Goal: Task Accomplishment & Management: Manage account settings

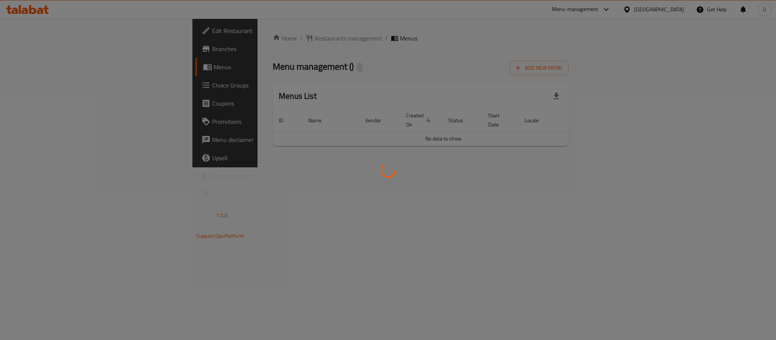
click at [333, 77] on div at bounding box center [388, 170] width 776 height 340
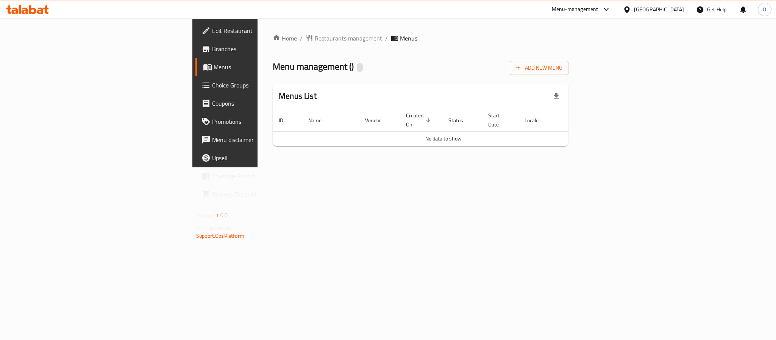
click at [195, 40] on link "Branches" at bounding box center [258, 49] width 126 height 18
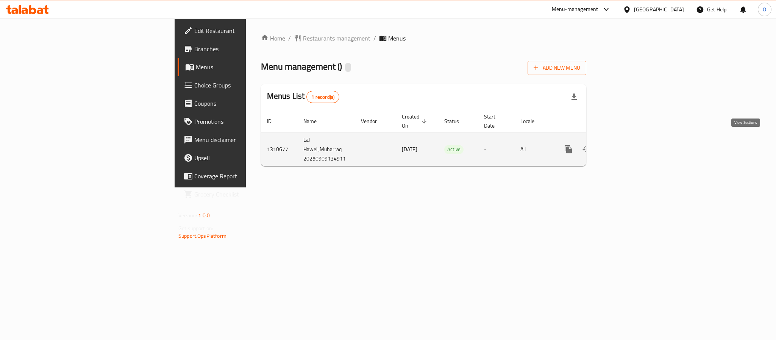
click at [627, 145] on icon "enhanced table" at bounding box center [622, 149] width 9 height 9
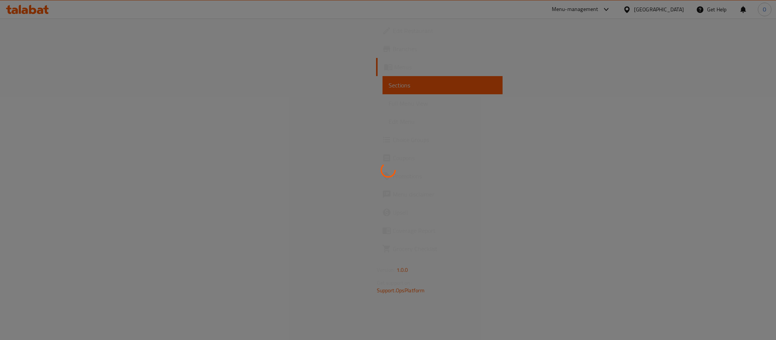
click at [422, 75] on div at bounding box center [388, 170] width 776 height 340
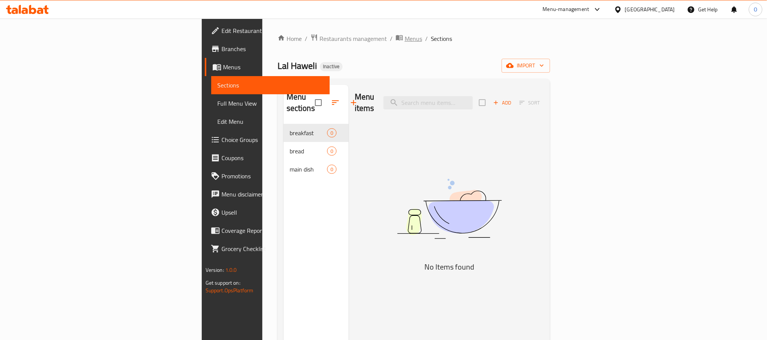
click at [396, 34] on icon "breadcrumb" at bounding box center [400, 38] width 8 height 8
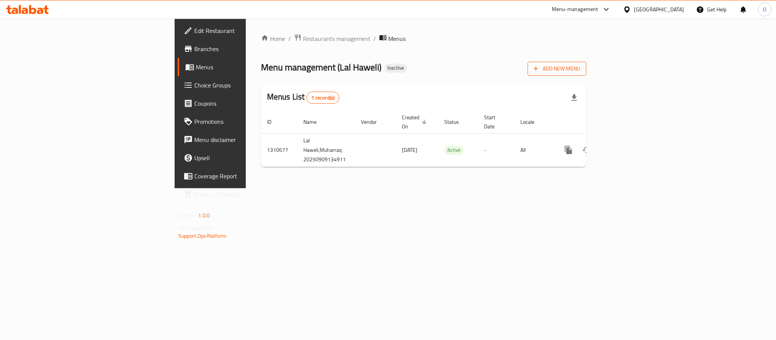
click at [586, 72] on button "Add New Menu" at bounding box center [556, 69] width 59 height 14
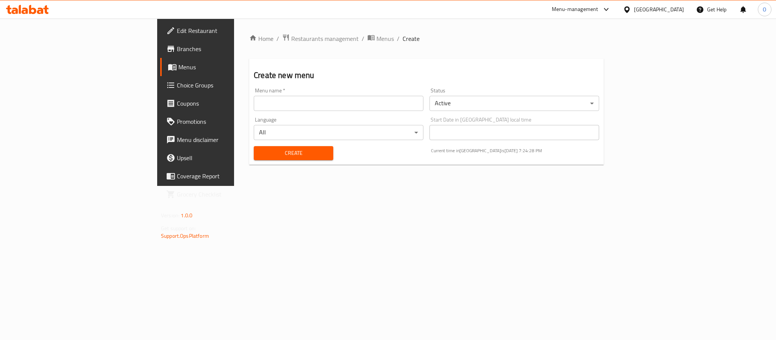
click at [376, 101] on input "text" at bounding box center [339, 103] width 170 height 15
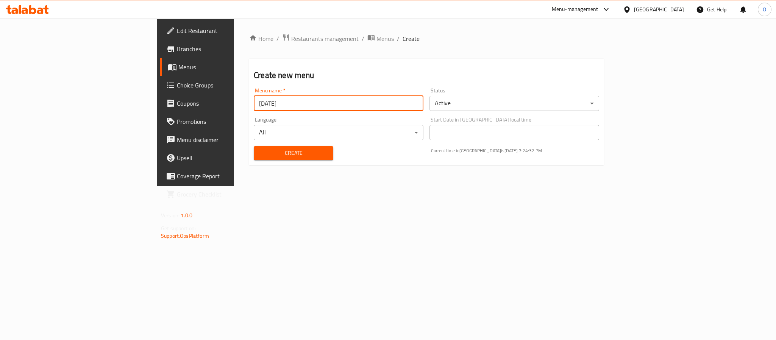
type input "[DATE]"
click at [254, 146] on button "Create" at bounding box center [294, 153] width 80 height 14
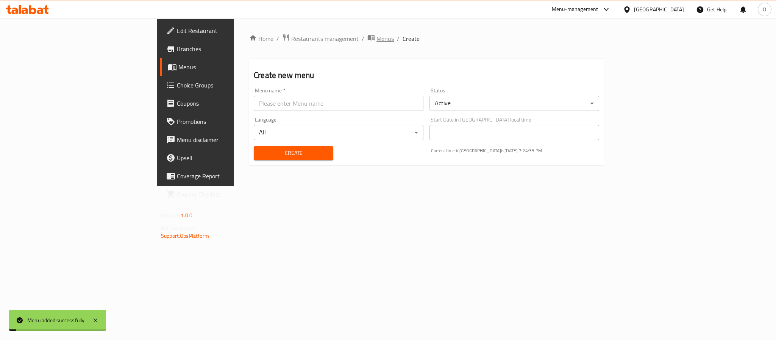
click at [376, 43] on span "Menus" at bounding box center [384, 38] width 17 height 9
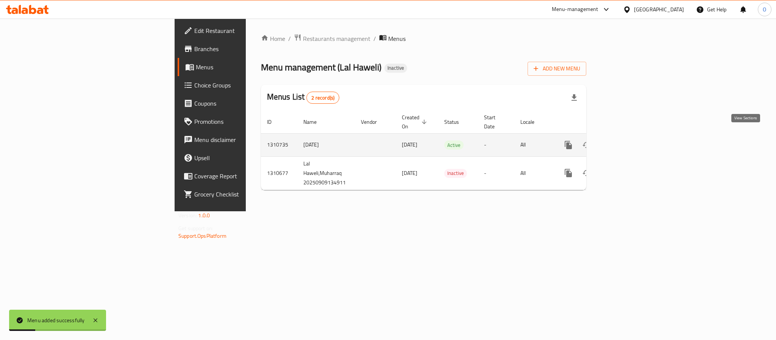
click at [632, 136] on link "enhanced table" at bounding box center [623, 145] width 18 height 18
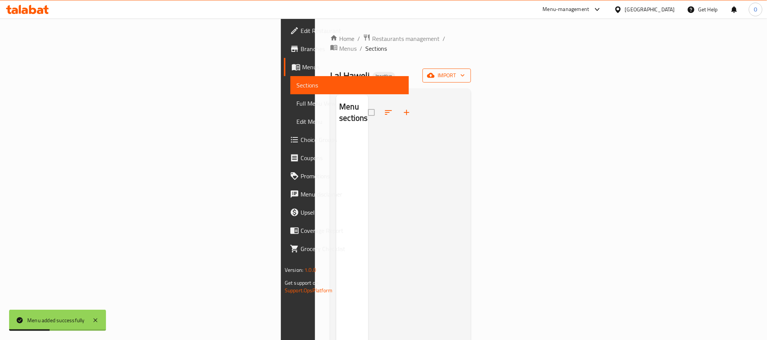
click at [465, 71] on span "import" at bounding box center [447, 75] width 36 height 9
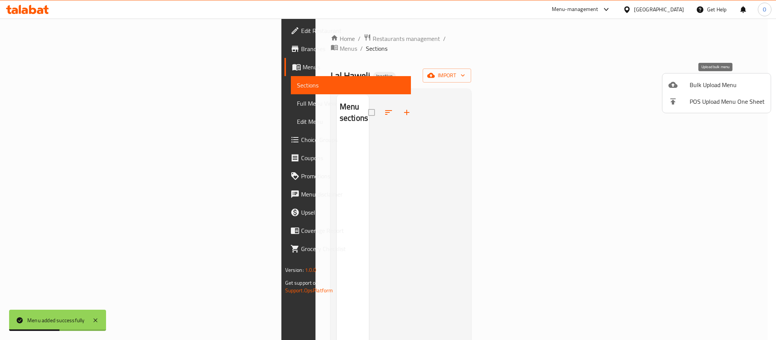
click at [682, 82] on div at bounding box center [678, 84] width 21 height 9
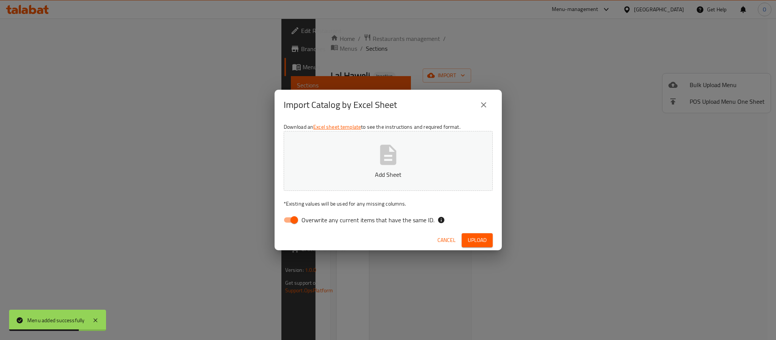
click at [291, 221] on input "Overwrite any current items that have the same ID." at bounding box center [294, 220] width 43 height 14
checkbox input "false"
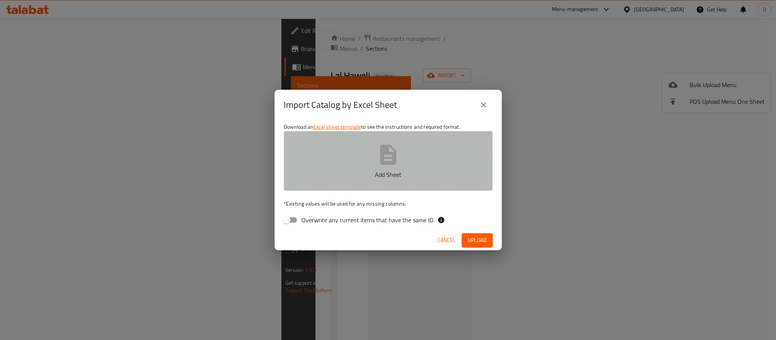
click at [411, 178] on p "Add Sheet" at bounding box center [388, 174] width 186 height 9
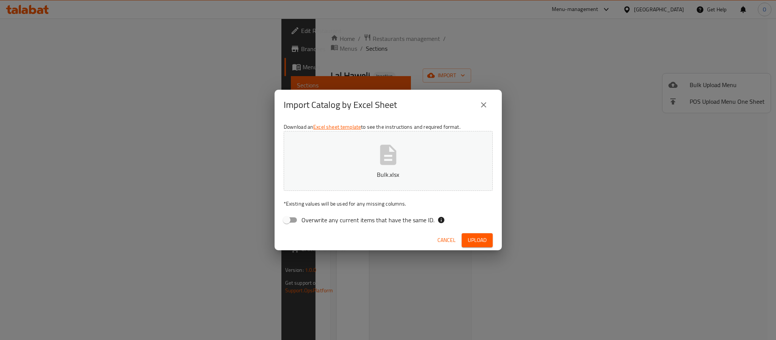
click at [485, 238] on span "Upload" at bounding box center [477, 239] width 19 height 9
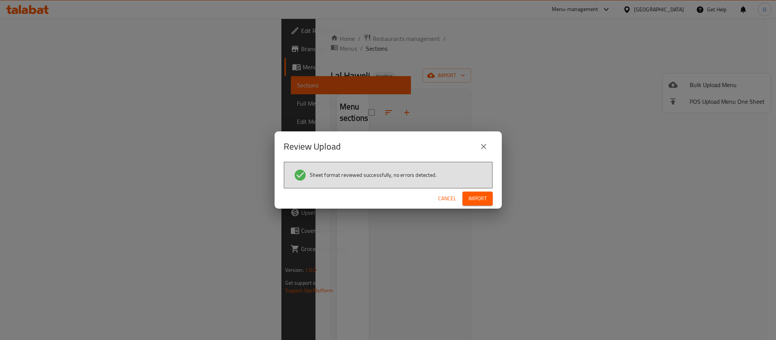
click at [483, 195] on span "Import" at bounding box center [477, 198] width 18 height 9
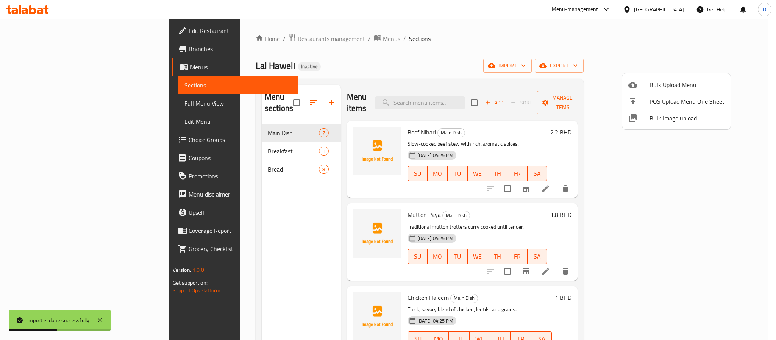
click at [62, 100] on div at bounding box center [388, 170] width 776 height 340
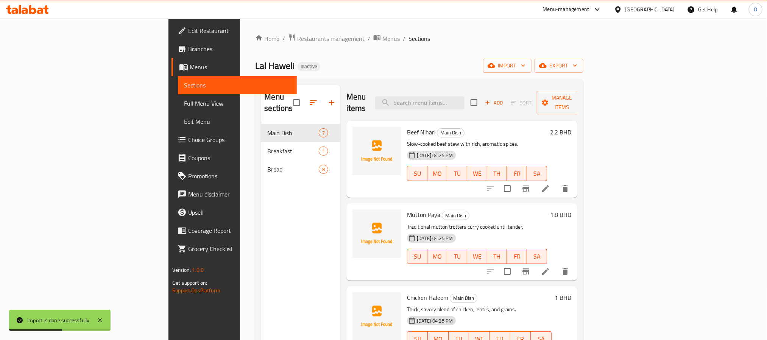
click at [184, 104] on span "Full Menu View" at bounding box center [237, 103] width 106 height 9
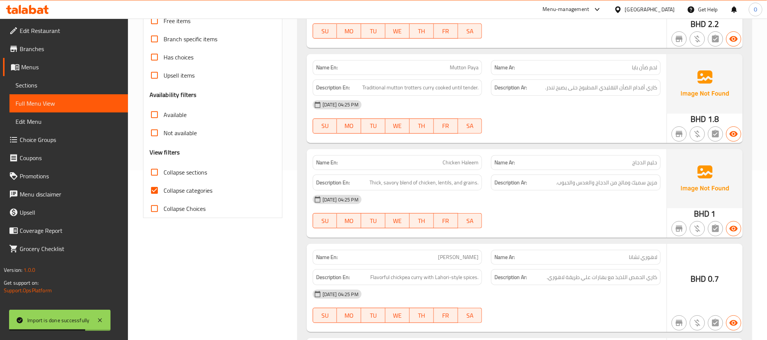
scroll to position [170, 0]
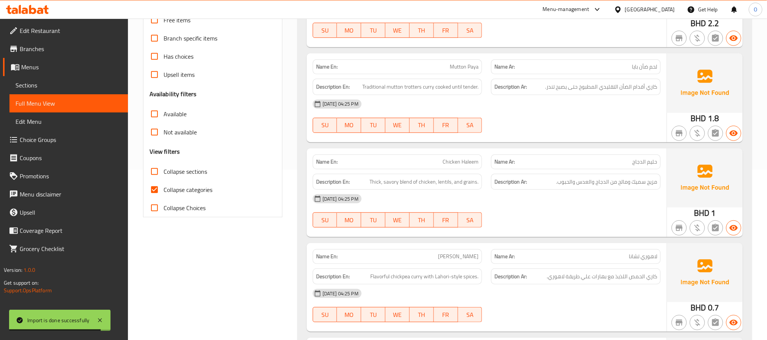
click at [186, 187] on span "Collapse categories" at bounding box center [188, 189] width 49 height 9
click at [164, 187] on input "Collapse categories" at bounding box center [154, 190] width 18 height 18
checkbox input "false"
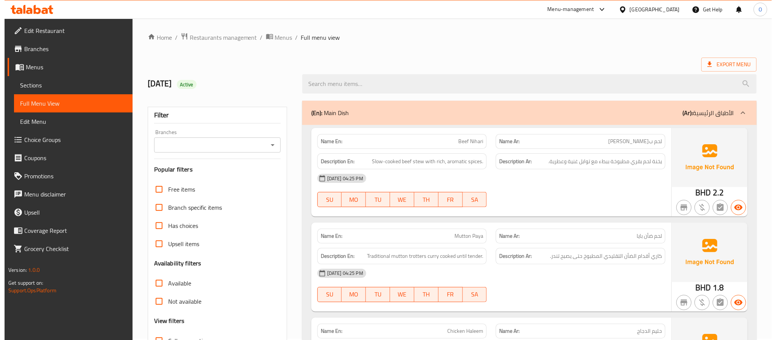
scroll to position [0, 0]
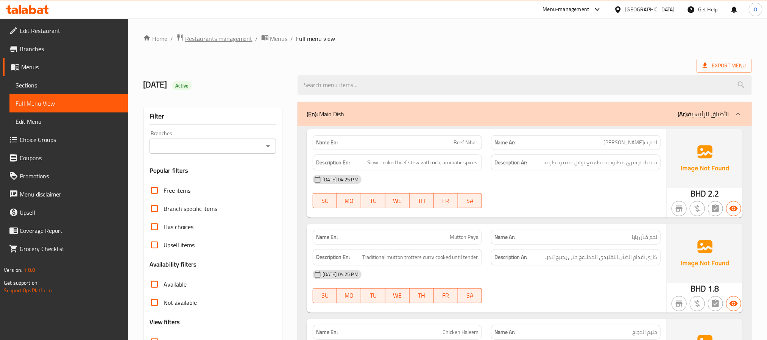
click at [229, 36] on span "Restaurants management" at bounding box center [218, 38] width 67 height 9
